Goal: Ask a question: Seek information or help from site administrators or community

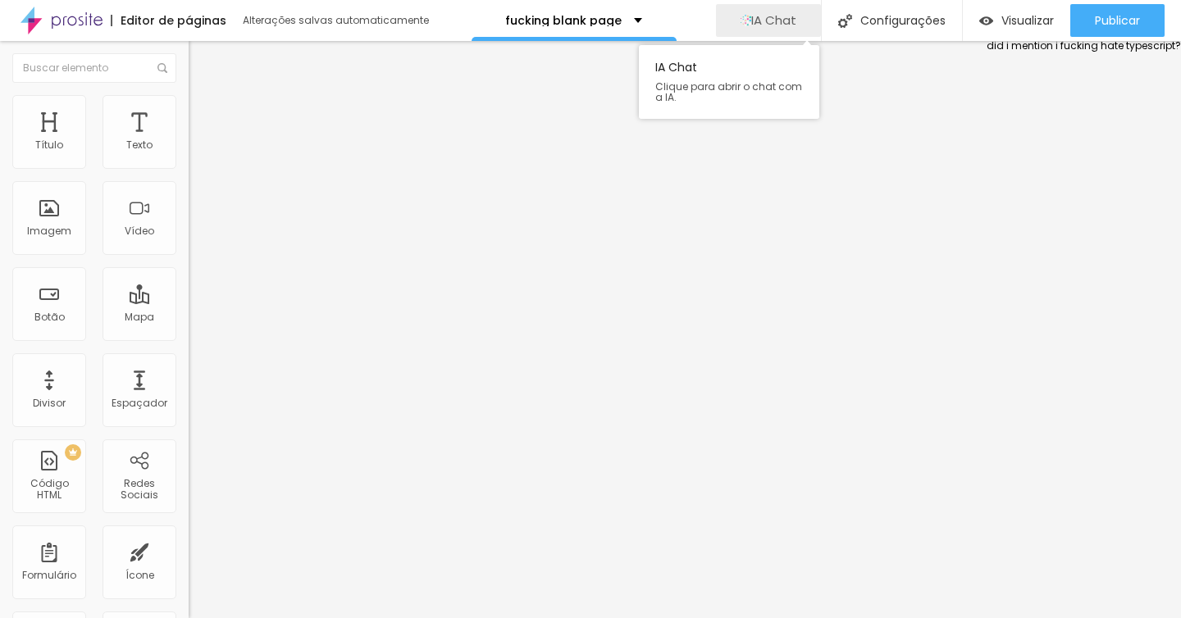
click at [772, 30] on div "IA Chat" at bounding box center [769, 20] width 56 height 33
click at [776, 23] on span "IA Chat" at bounding box center [773, 20] width 45 height 14
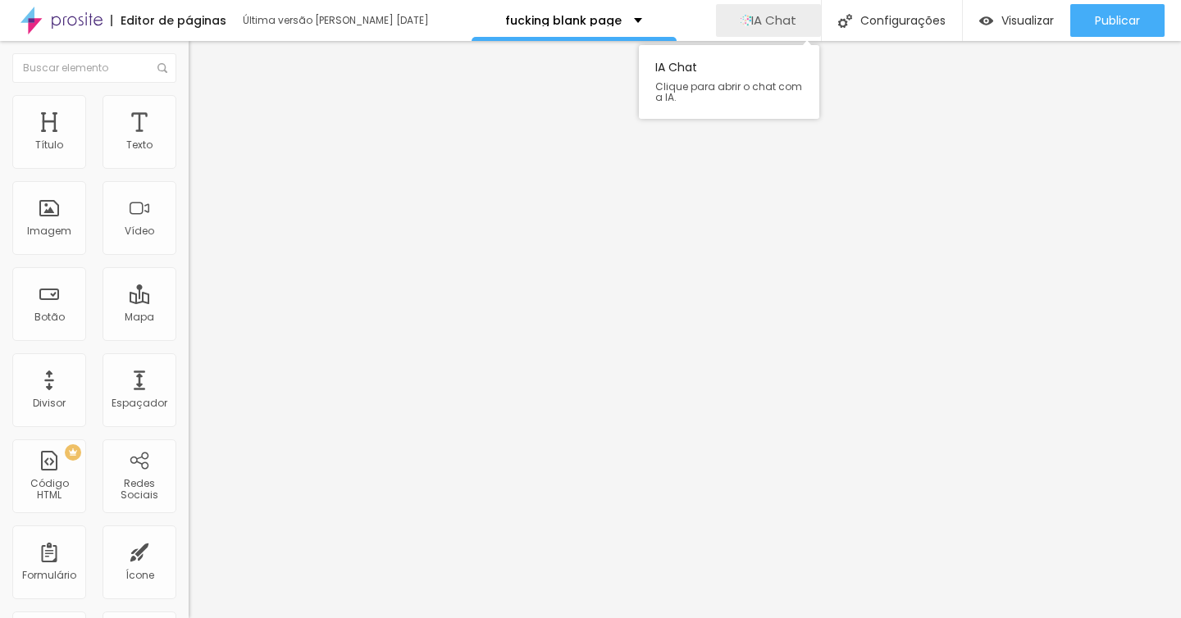
click at [782, 24] on span "IA Chat" at bounding box center [773, 20] width 45 height 14
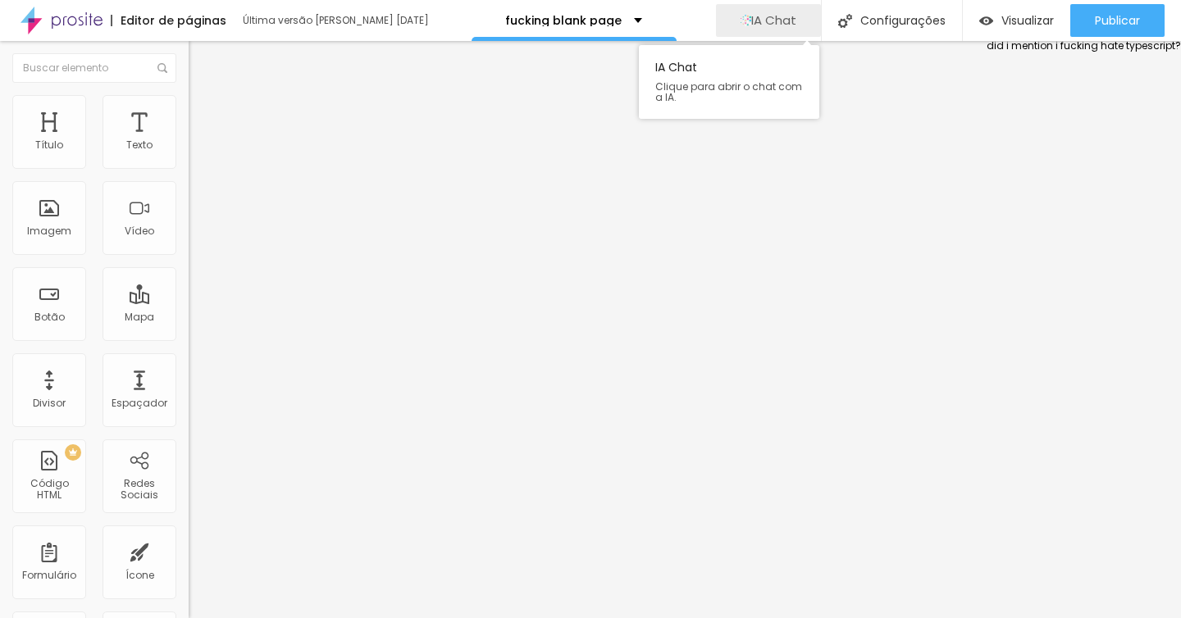
click at [782, 24] on span "IA Chat" at bounding box center [773, 20] width 45 height 14
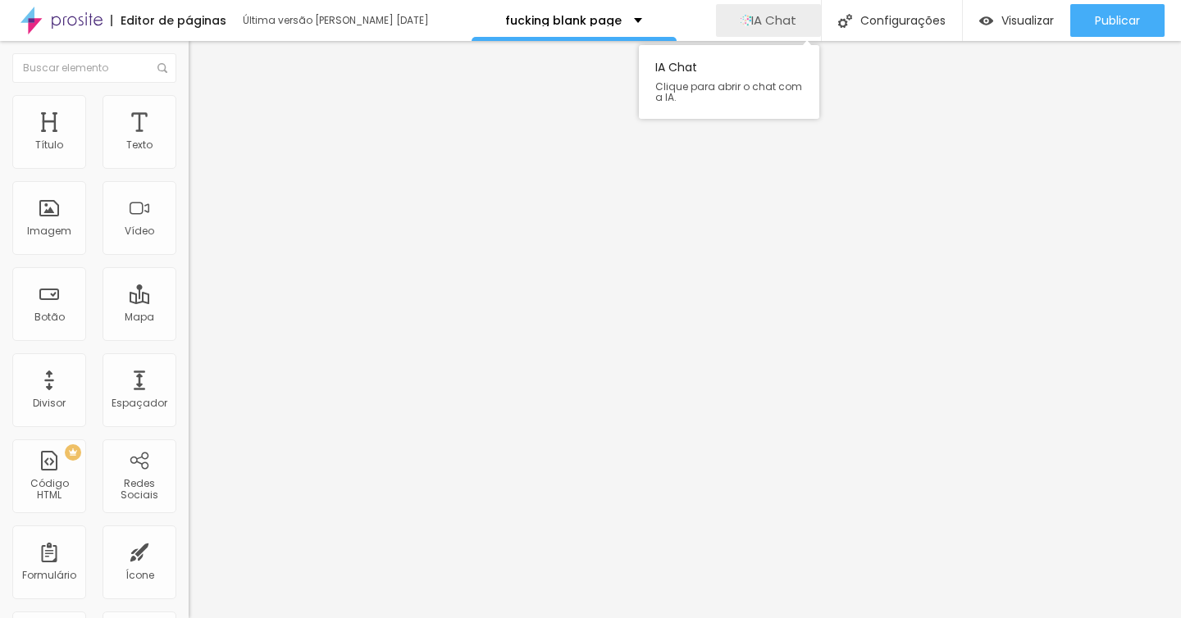
click at [769, 22] on span "IA Chat" at bounding box center [773, 20] width 45 height 14
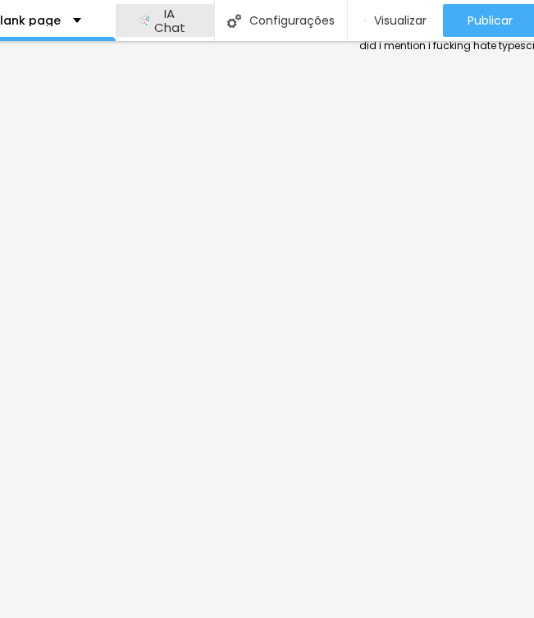
scroll to position [0, 516]
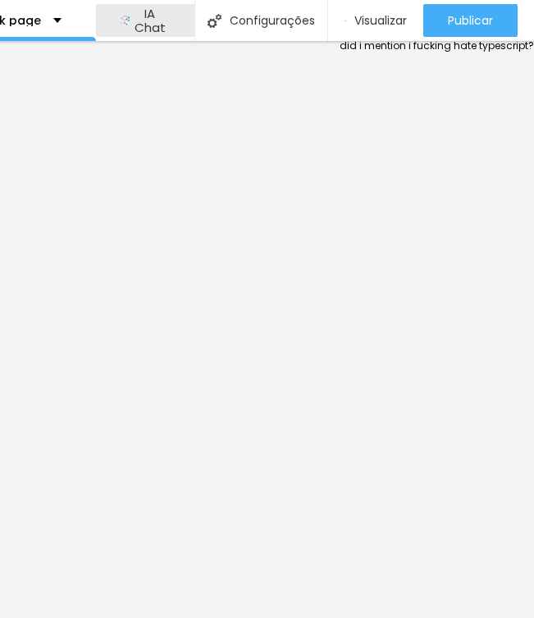
click at [416, 160] on div at bounding box center [437, 329] width 194 height 577
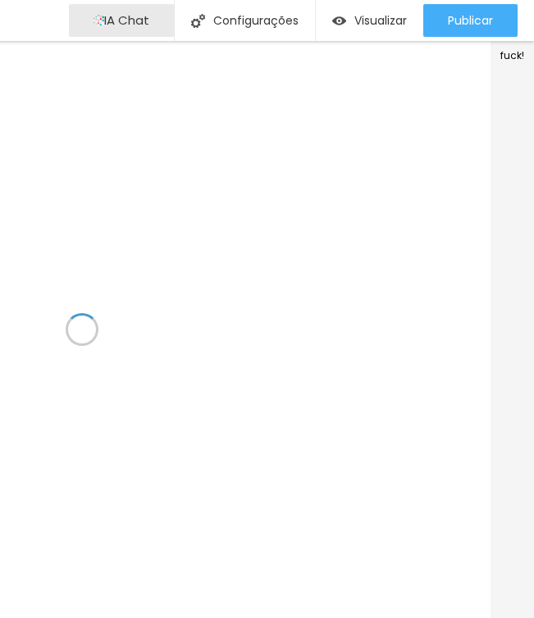
scroll to position [0, 516]
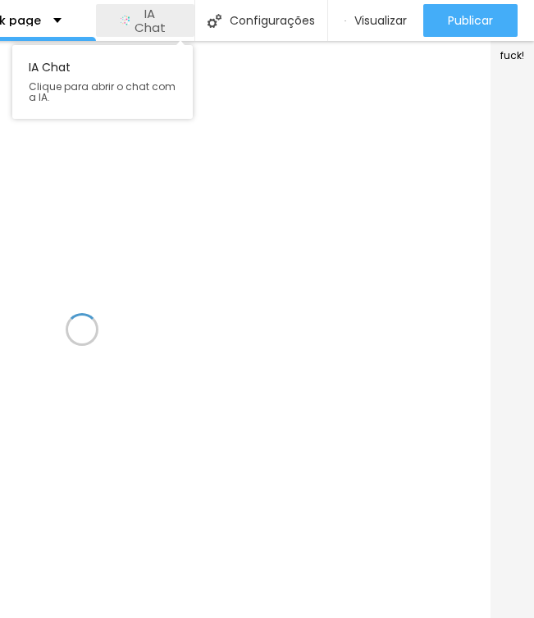
click at [151, 16] on span "IA Chat" at bounding box center [150, 21] width 40 height 29
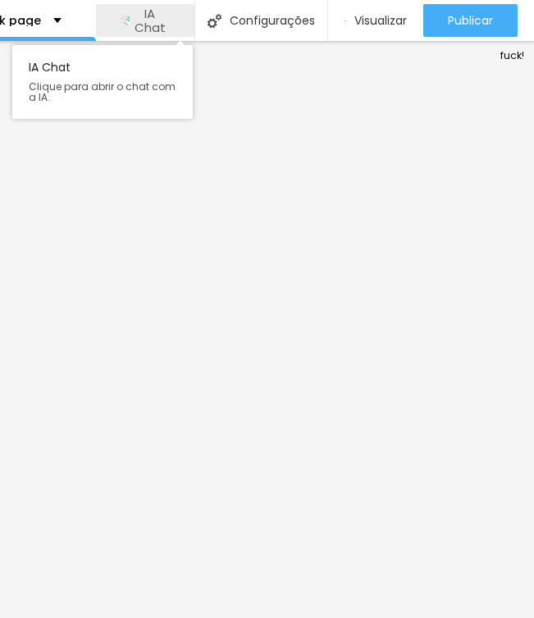
click at [139, 26] on span "IA Chat" at bounding box center [150, 21] width 40 height 29
click at [148, 25] on span "IA Chat" at bounding box center [150, 21] width 40 height 29
click at [160, 30] on span "IA Chat" at bounding box center [150, 21] width 40 height 29
click at [165, 25] on span "IA Chat" at bounding box center [150, 21] width 40 height 29
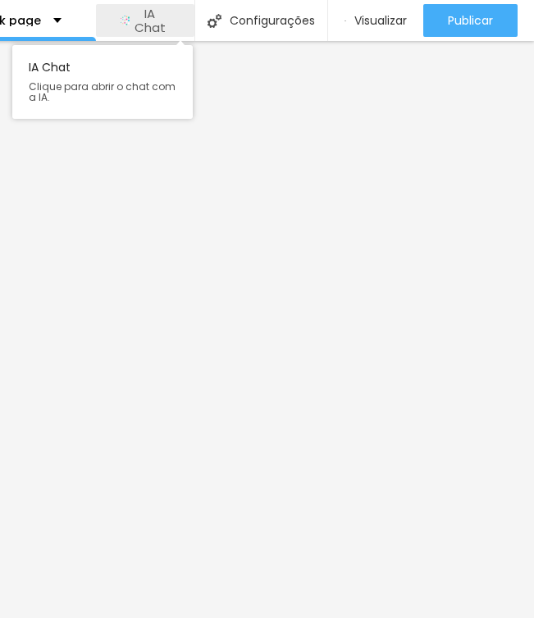
click at [165, 25] on span "IA Chat" at bounding box center [150, 21] width 40 height 29
click at [148, 23] on span "IA Chat" at bounding box center [150, 21] width 40 height 29
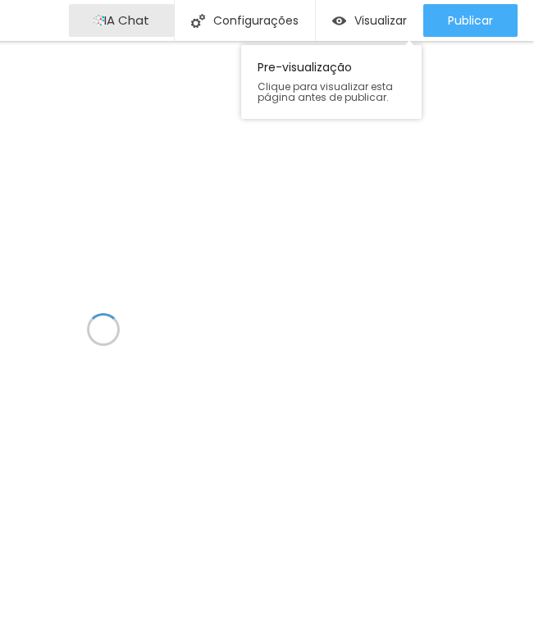
scroll to position [0, 516]
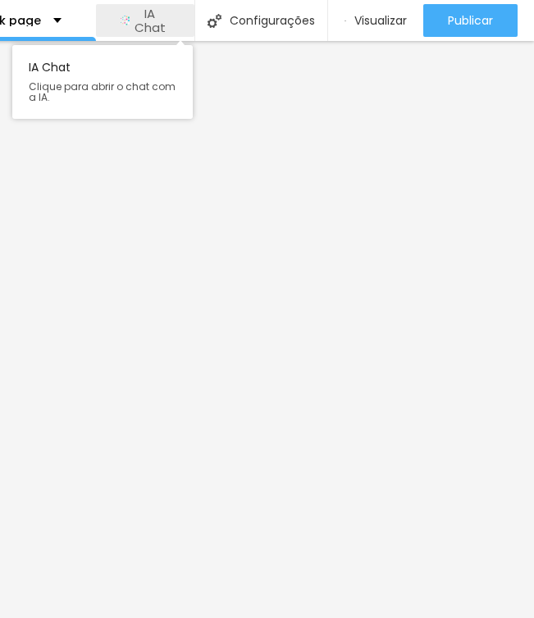
click at [176, 17] on button "IA Chat" at bounding box center [145, 20] width 98 height 33
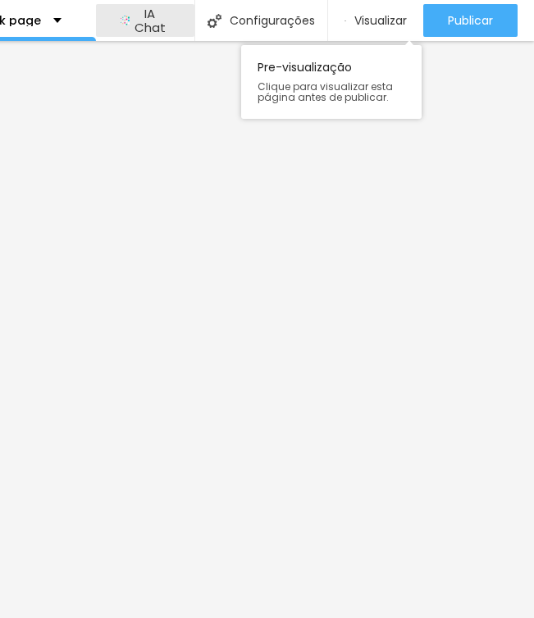
drag, startPoint x: 462, startPoint y: 18, endPoint x: 326, endPoint y: 2, distance: 137.1
click at [327, 2] on div "Visualizar Pre-visualização Clique para visualizar esta página antes de publica…" at bounding box center [430, 20] width 207 height 41
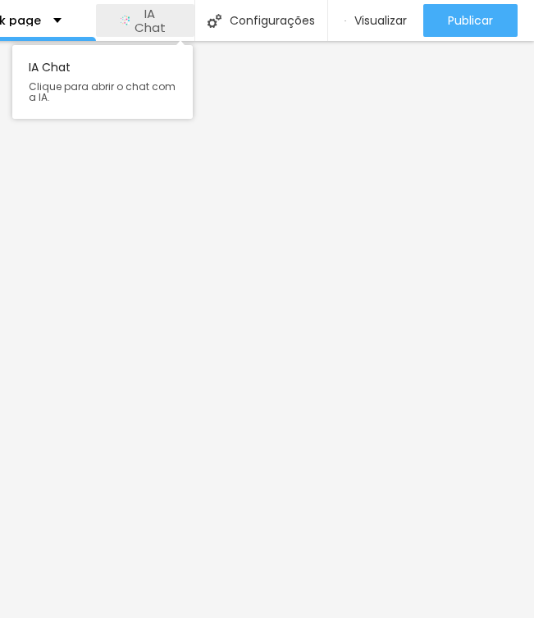
click at [156, 33] on span "IA Chat" at bounding box center [150, 21] width 40 height 29
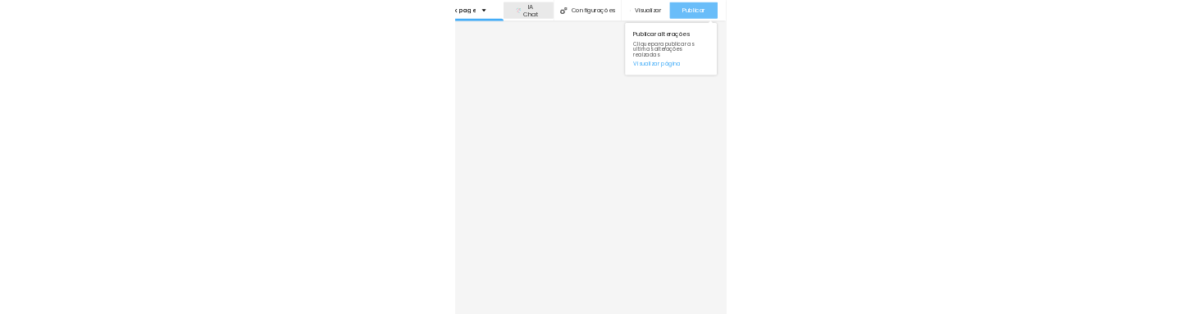
scroll to position [0, 0]
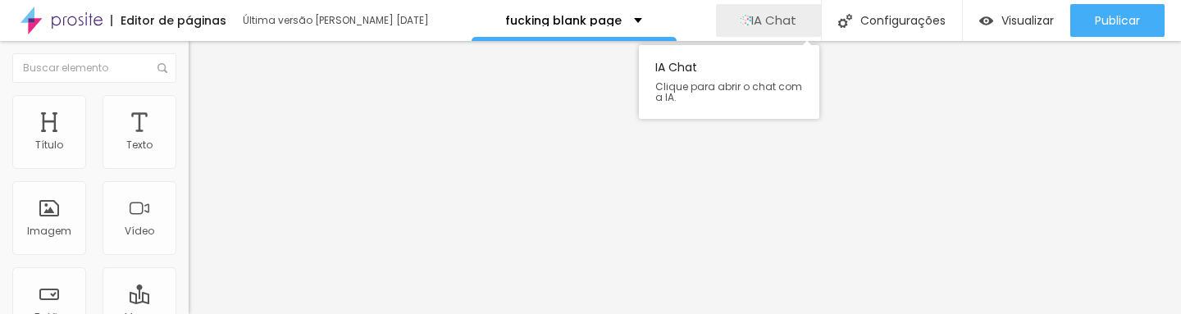
click at [788, 24] on span "IA Chat" at bounding box center [773, 20] width 45 height 14
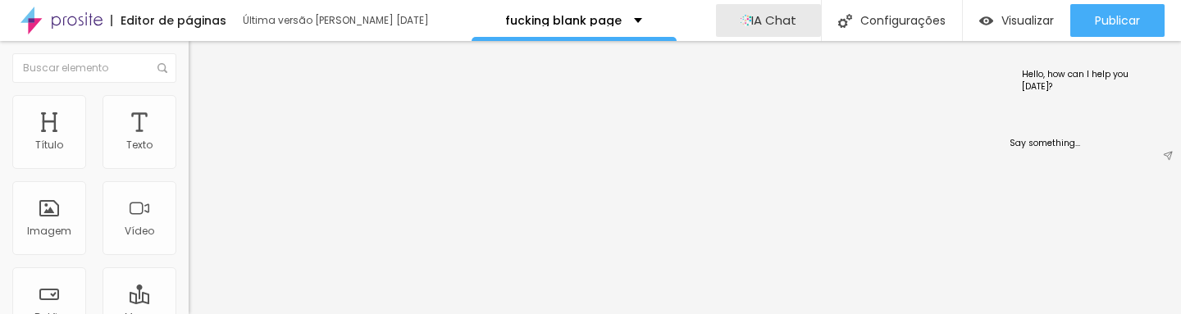
click at [1067, 139] on textarea at bounding box center [1091, 149] width 179 height 39
click at [1137, 168] on textarea at bounding box center [1091, 149] width 179 height 39
click at [1090, 90] on div "Hello, how can I help you [DATE]?" at bounding box center [1075, 80] width 127 height 39
click at [1074, 69] on div "Hello, how can I help you [DATE]?" at bounding box center [1075, 80] width 127 height 39
click at [1079, 110] on div "Hello, how can I help you [DATE]?" at bounding box center [1091, 80] width 179 height 79
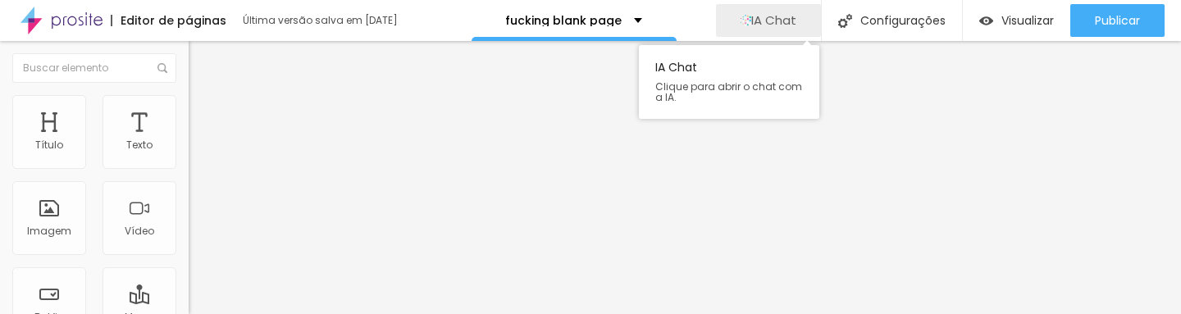
click at [801, 28] on button "IA Chat" at bounding box center [768, 20] width 105 height 33
click at [801, 29] on button "IA Chat" at bounding box center [768, 20] width 105 height 33
click at [787, 24] on span "IA Chat" at bounding box center [773, 20] width 45 height 14
click at [789, 27] on span "IA Chat" at bounding box center [773, 20] width 45 height 14
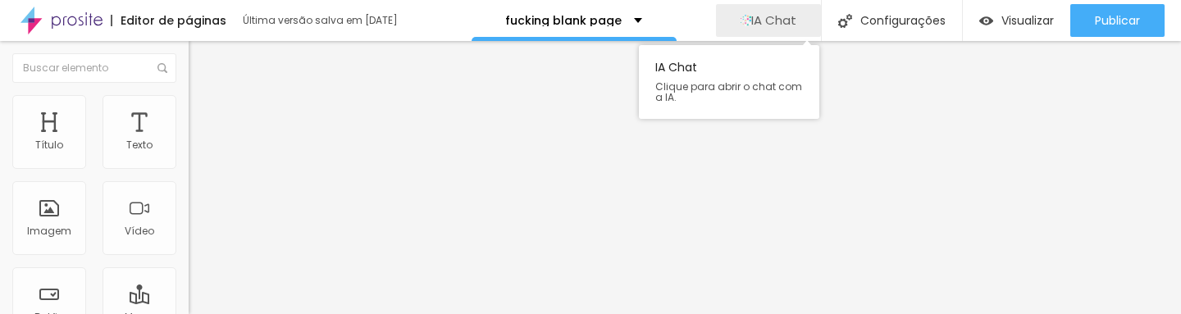
click at [789, 27] on span "IA Chat" at bounding box center [773, 20] width 45 height 14
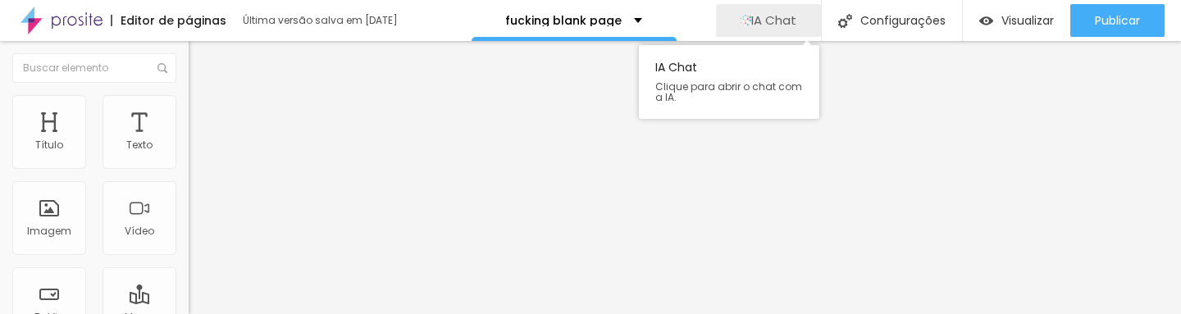
click at [789, 27] on span "IA Chat" at bounding box center [773, 20] width 45 height 14
click at [732, 28] on button "IA Chat" at bounding box center [768, 20] width 105 height 33
click at [751, 23] on span "IA Chat" at bounding box center [773, 20] width 45 height 14
click at [796, 26] on button "IA Chat" at bounding box center [768, 20] width 105 height 33
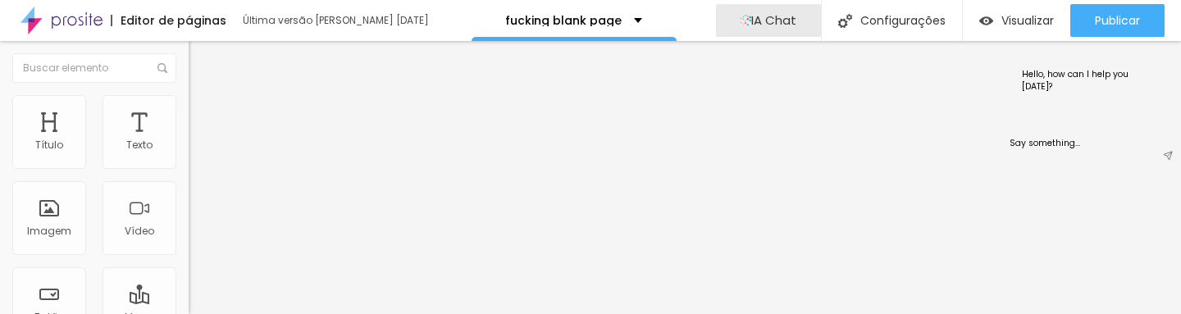
click at [1074, 137] on textarea at bounding box center [1091, 149] width 179 height 39
click at [1058, 80] on div "Hello, how can I help you [DATE]?" at bounding box center [1075, 80] width 127 height 39
click at [1079, 110] on div "Hello, how can I help you [DATE]?" at bounding box center [1091, 80] width 179 height 79
click at [1060, 69] on div "Hello, how can I help you [DATE]?" at bounding box center [1075, 80] width 127 height 39
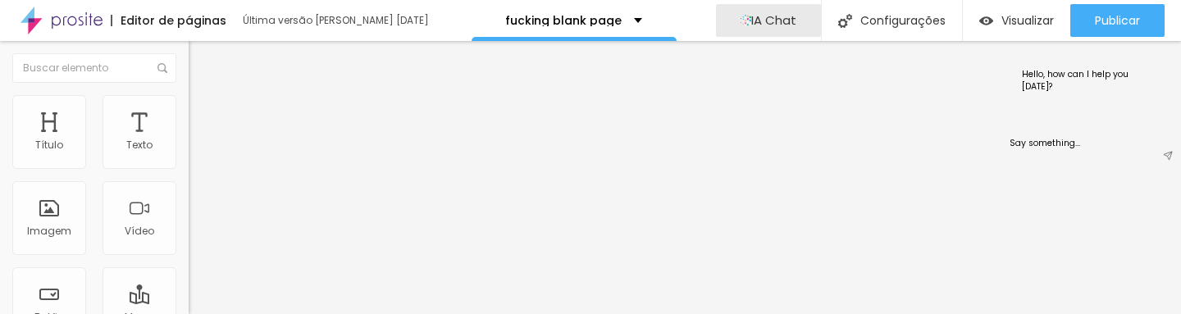
click at [1060, 69] on div "Hello, how can I help you [DATE]?" at bounding box center [1075, 80] width 127 height 39
